Goal: Browse casually: Explore the website without a specific task or goal

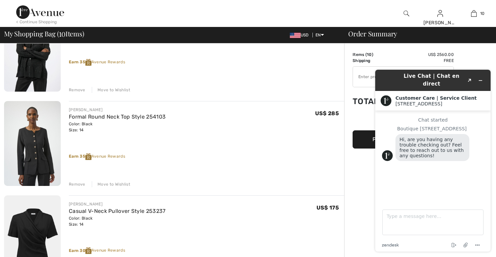
scroll to position [194, 0]
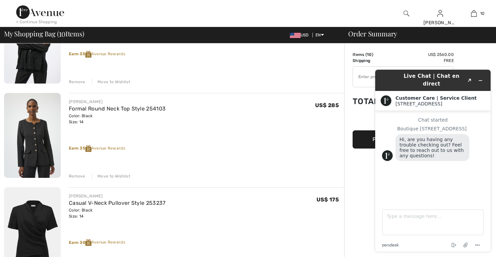
click at [44, 153] on img at bounding box center [32, 135] width 57 height 85
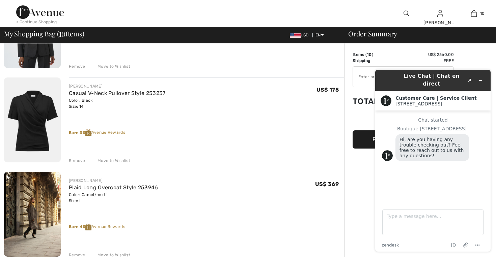
scroll to position [230, 0]
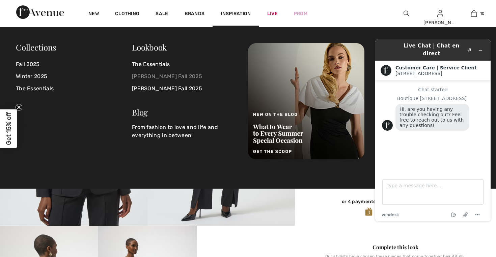
scroll to position [35, 0]
click at [174, 79] on link "[PERSON_NAME] Fall 2025" at bounding box center [186, 76] width 108 height 12
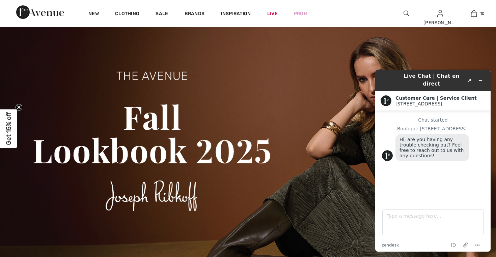
scroll to position [20, 0]
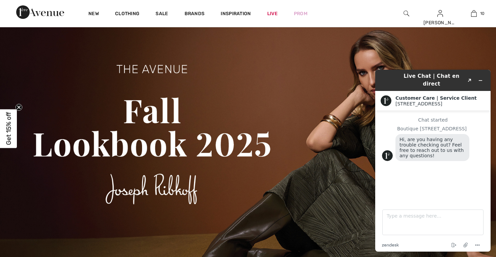
click at [272, 124] on img at bounding box center [248, 168] width 496 height 294
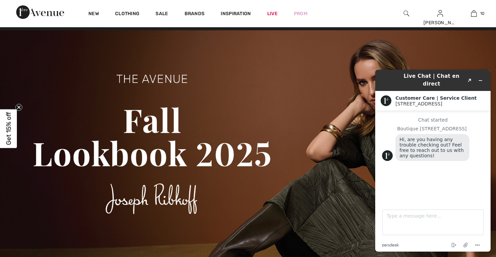
scroll to position [0, 0]
